Goal: Book appointment/travel/reservation

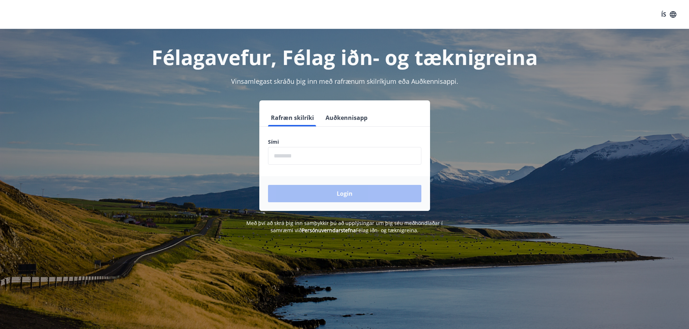
click at [346, 162] on input "phone" at bounding box center [344, 156] width 153 height 18
type input "********"
click at [337, 188] on button "Login" at bounding box center [344, 193] width 153 height 17
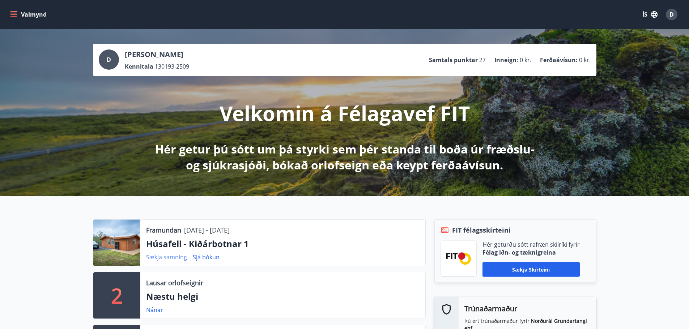
click at [176, 258] on link "Sækja samning" at bounding box center [166, 257] width 41 height 8
click at [204, 257] on link "Sjá bókun" at bounding box center [206, 257] width 27 height 8
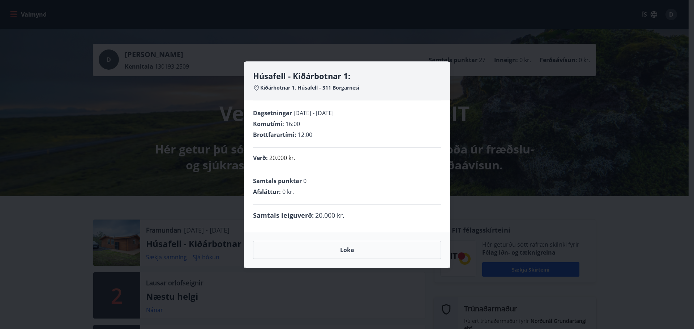
click at [197, 255] on div "Húsafell - Kiðárbotnar 1: Kiðárbotnar 1. Húsafell - 311 Borgarnesi Dagsetningar…" at bounding box center [347, 164] width 694 height 329
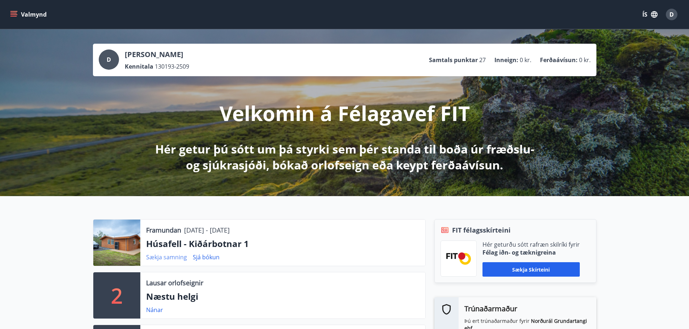
click at [174, 259] on link "Sækja samning" at bounding box center [166, 257] width 41 height 8
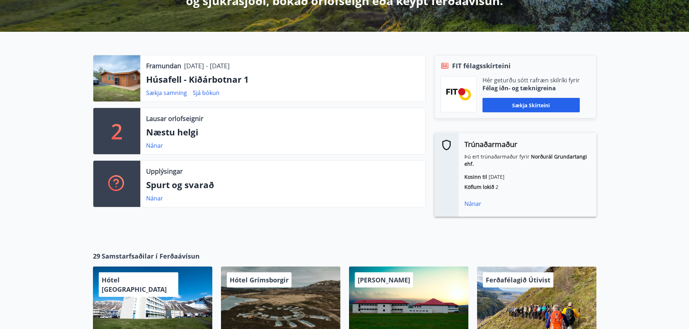
scroll to position [181, 0]
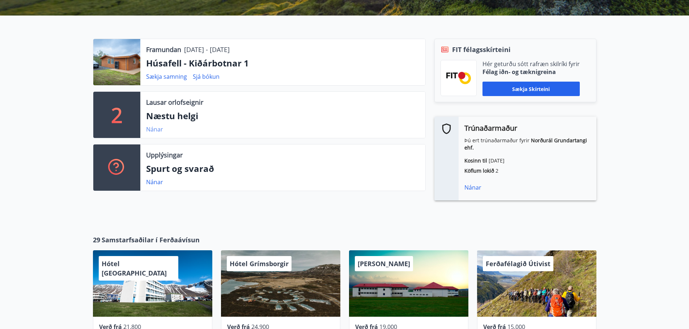
click at [161, 132] on link "Nánar" at bounding box center [154, 129] width 17 height 8
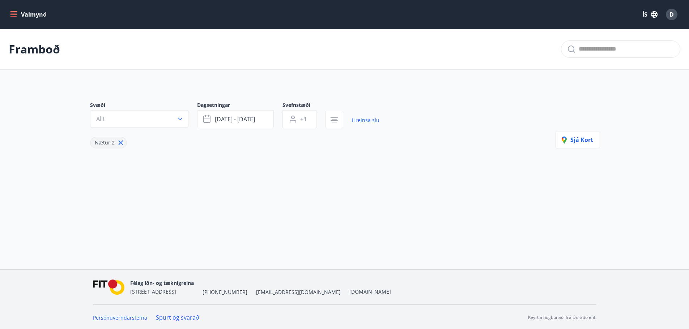
type input "*"
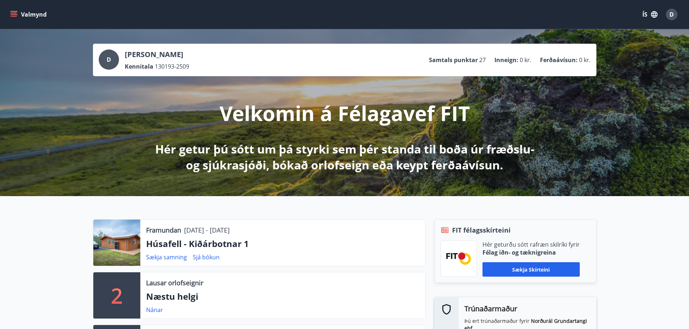
click at [22, 17] on button "Valmynd" at bounding box center [29, 14] width 41 height 13
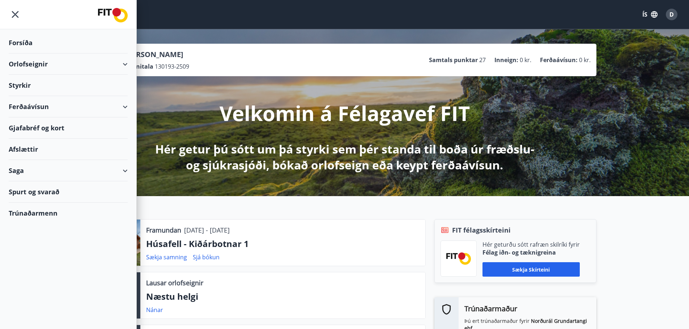
click at [52, 63] on div "Orlofseignir" at bounding box center [68, 63] width 119 height 21
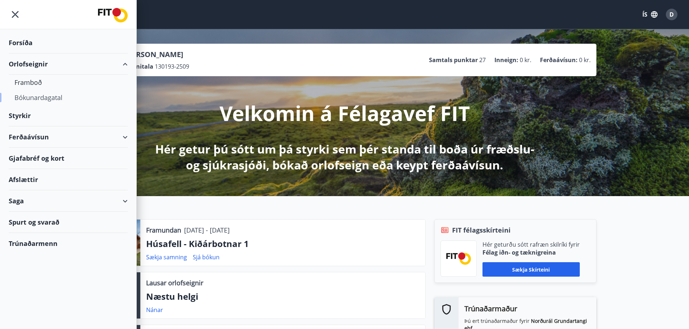
click at [38, 100] on div "Bókunardagatal" at bounding box center [67, 97] width 107 height 15
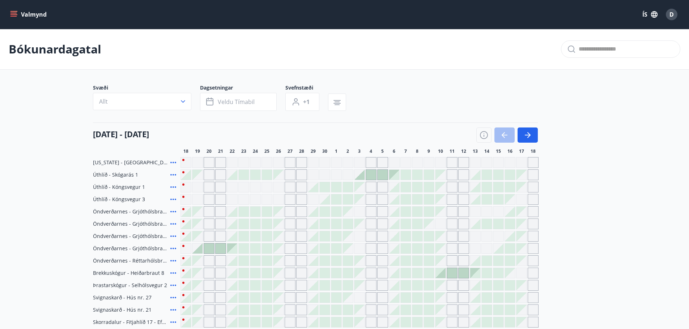
scroll to position [110, 0]
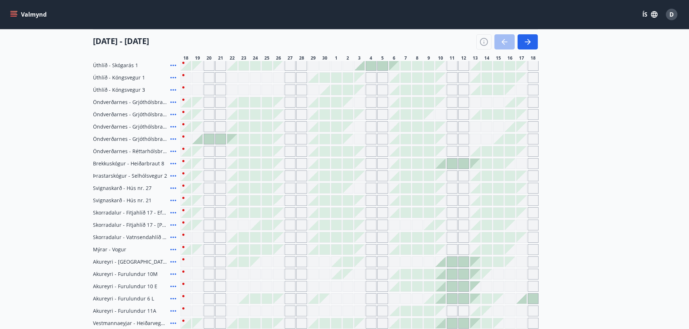
click at [327, 186] on div at bounding box center [325, 188] width 10 height 10
click at [341, 187] on div at bounding box center [336, 188] width 10 height 10
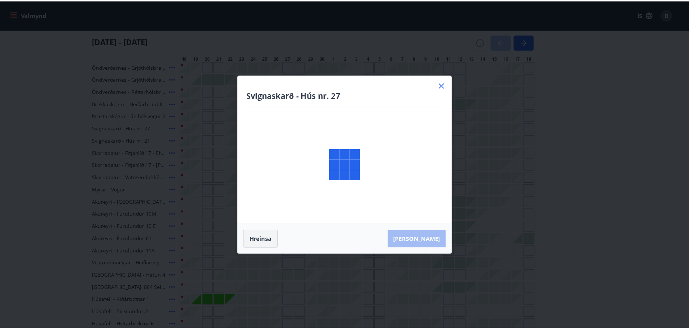
scroll to position [182, 0]
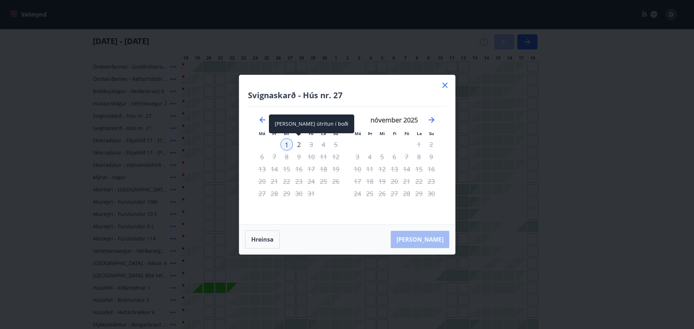
click at [302, 146] on div "2" at bounding box center [299, 144] width 12 height 12
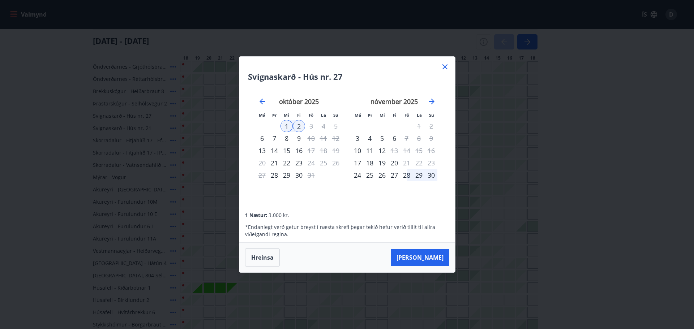
click at [444, 68] on icon at bounding box center [445, 67] width 9 height 9
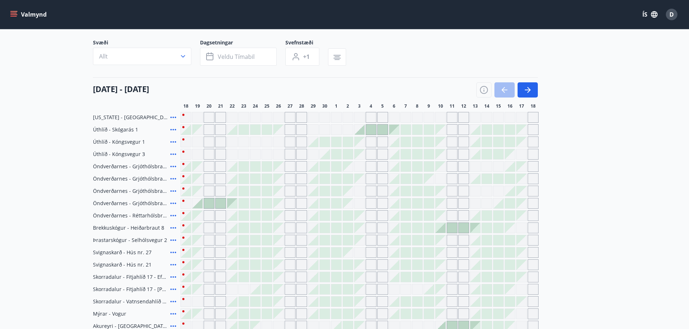
scroll to position [37, 0]
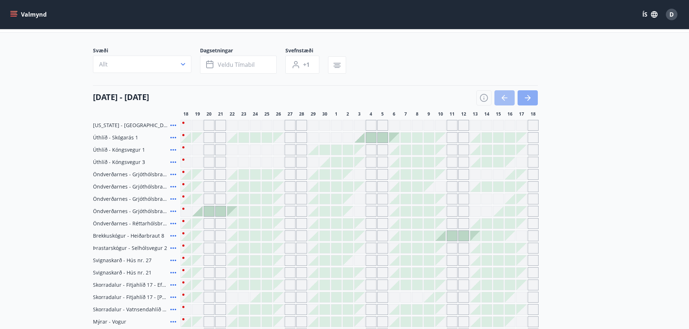
click at [527, 103] on button "button" at bounding box center [527, 97] width 20 height 15
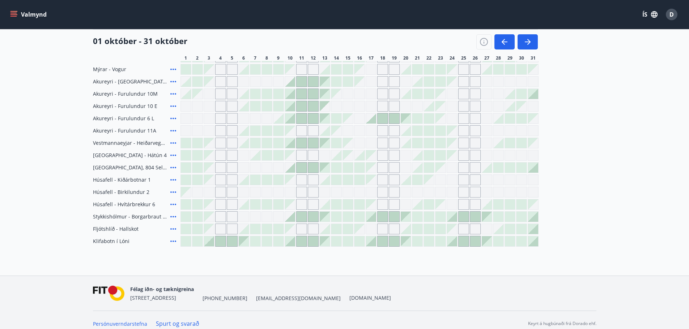
scroll to position [290, 0]
click at [293, 244] on div at bounding box center [290, 241] width 10 height 10
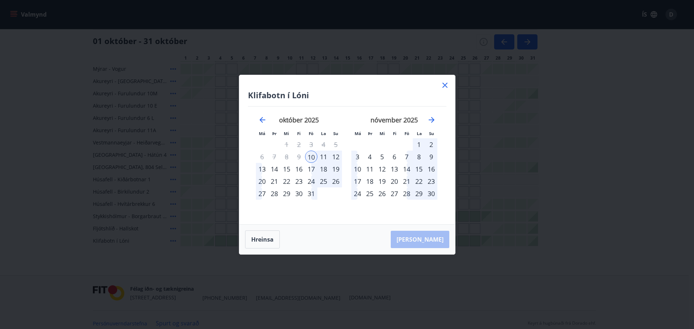
click at [261, 171] on div "13" at bounding box center [262, 169] width 12 height 12
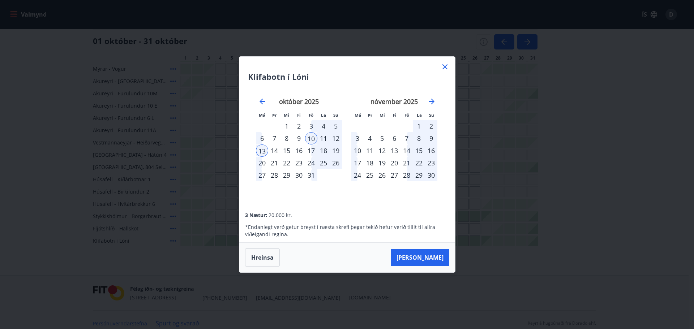
click at [448, 67] on icon at bounding box center [445, 67] width 9 height 9
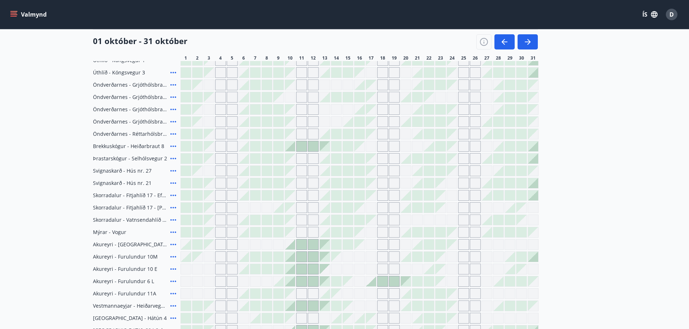
scroll to position [145, 0]
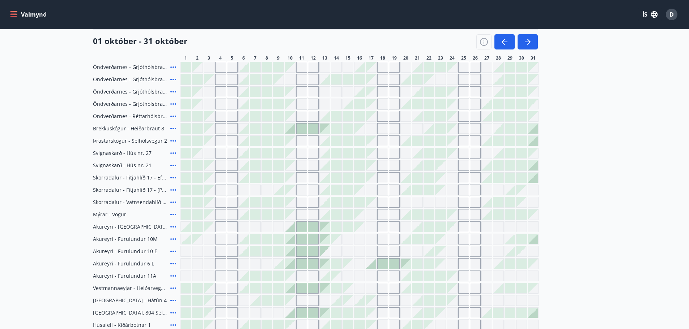
click at [175, 227] on icon at bounding box center [173, 226] width 6 height 1
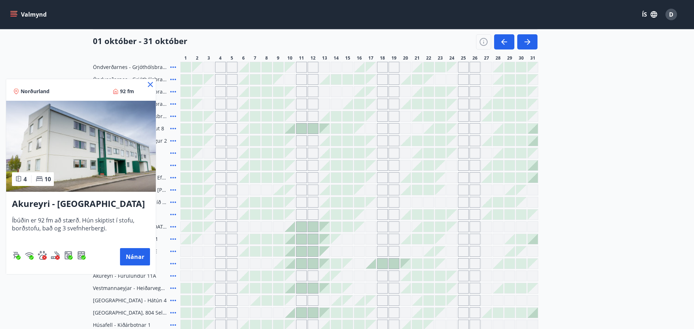
click at [149, 83] on icon at bounding box center [150, 84] width 5 height 5
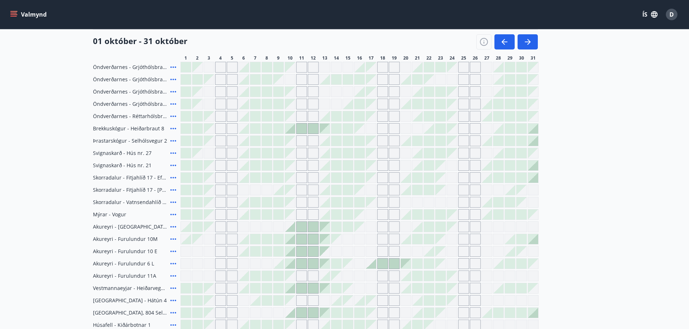
click at [172, 237] on icon at bounding box center [173, 239] width 9 height 9
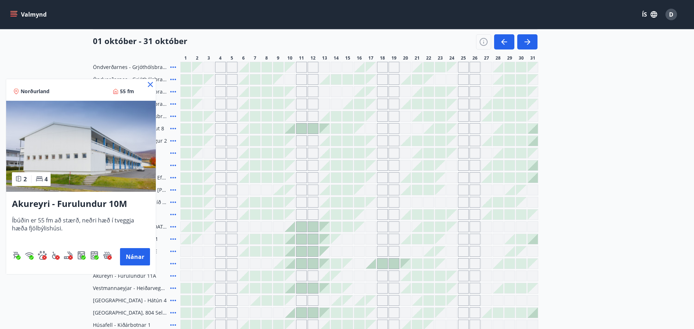
click at [152, 83] on icon at bounding box center [150, 84] width 9 height 9
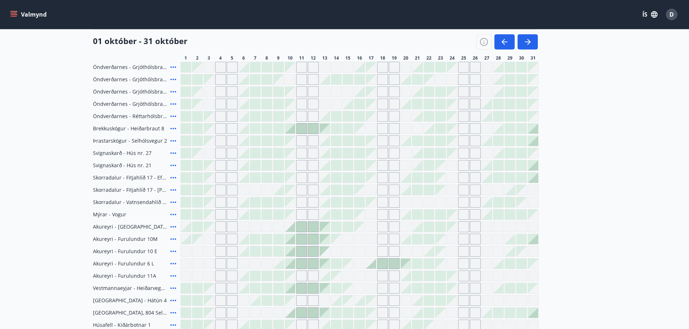
click at [172, 275] on icon at bounding box center [173, 276] width 9 height 9
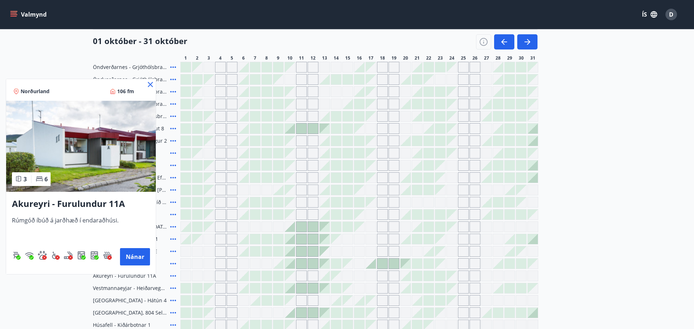
click at [151, 83] on icon at bounding box center [150, 84] width 9 height 9
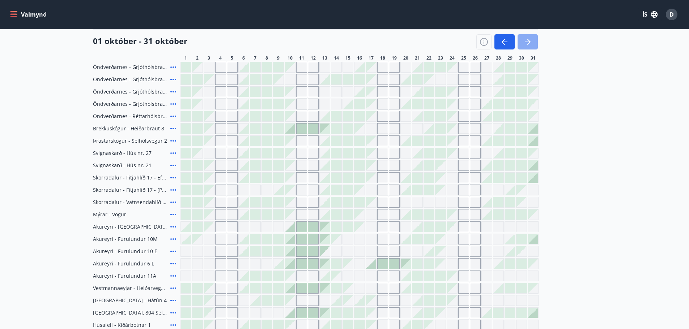
click at [529, 43] on icon "button" at bounding box center [527, 42] width 9 height 9
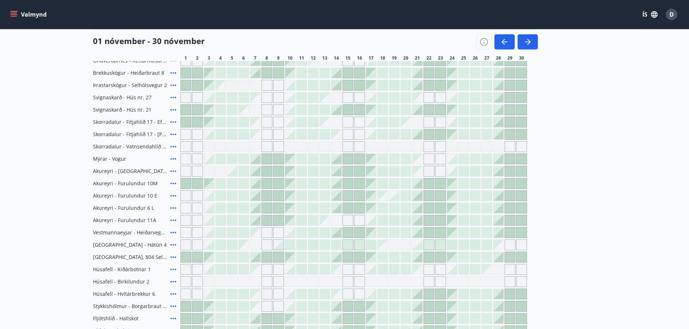
scroll to position [217, 0]
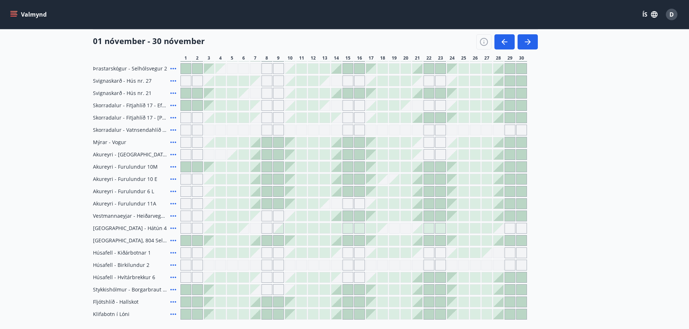
click at [172, 238] on icon at bounding box center [173, 240] width 9 height 9
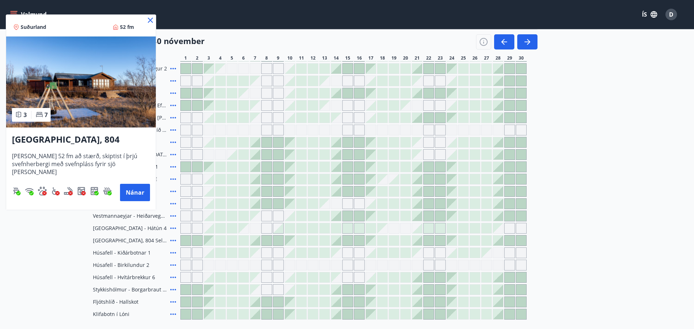
click at [147, 21] on icon at bounding box center [150, 20] width 9 height 9
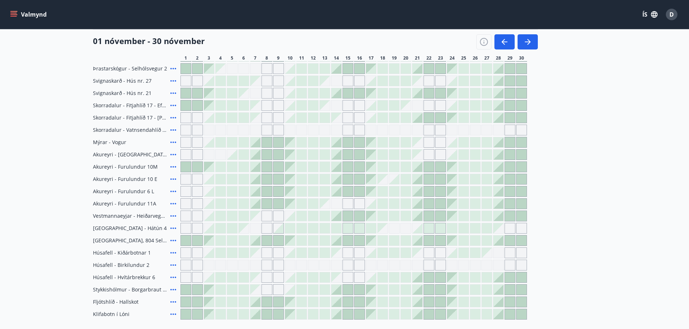
scroll to position [289, 0]
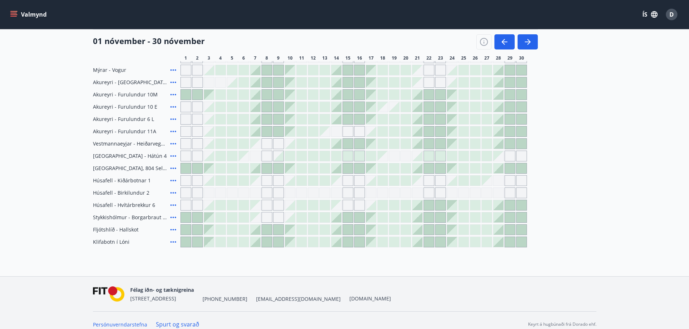
click at [170, 231] on icon at bounding box center [173, 230] width 9 height 9
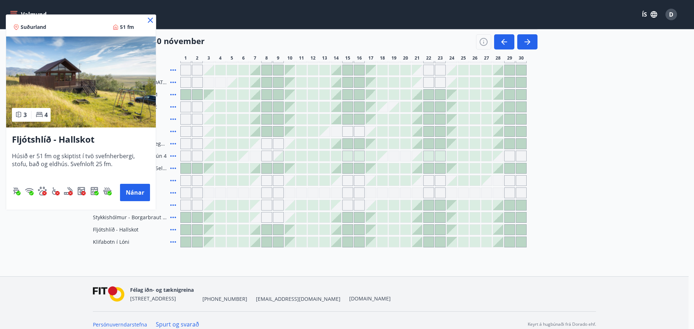
click at [150, 19] on icon at bounding box center [150, 20] width 9 height 9
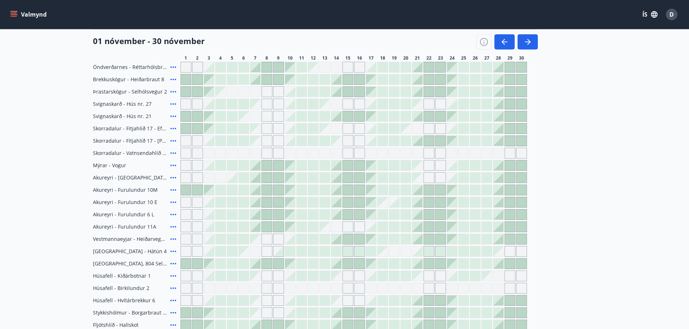
scroll to position [181, 0]
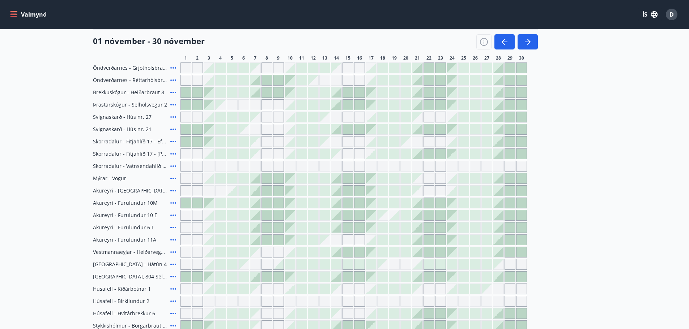
click at [173, 106] on icon at bounding box center [173, 104] width 9 height 9
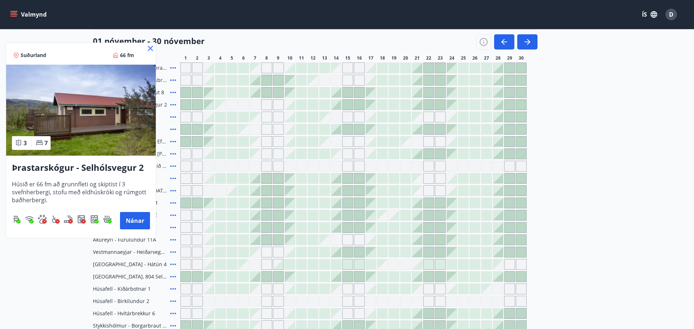
click at [150, 50] on icon at bounding box center [150, 48] width 9 height 9
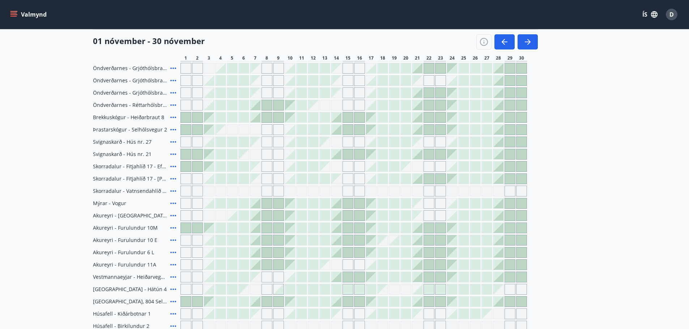
scroll to position [145, 0]
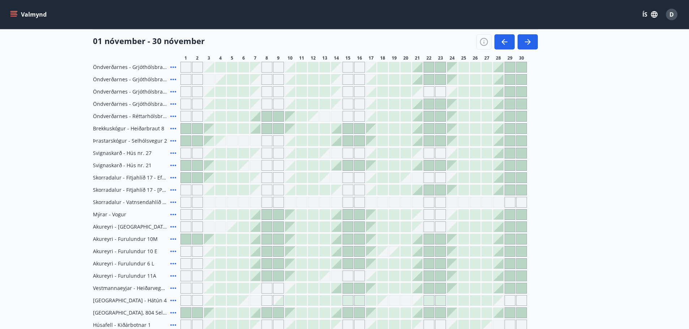
click at [174, 166] on icon at bounding box center [173, 165] width 9 height 9
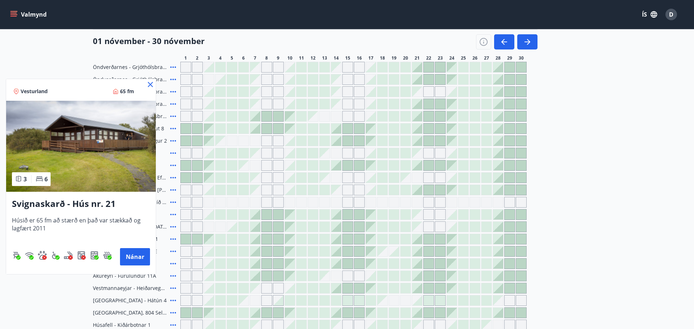
click at [148, 84] on icon at bounding box center [150, 84] width 9 height 9
